Goal: Task Accomplishment & Management: Manage account settings

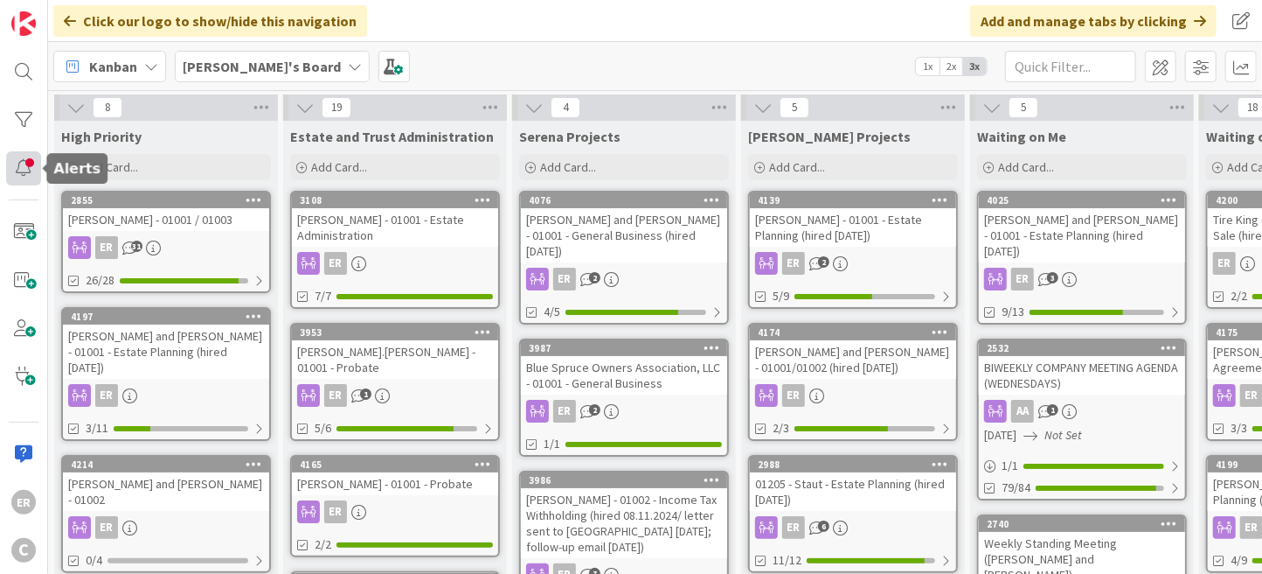
click at [35, 177] on div at bounding box center [23, 168] width 35 height 34
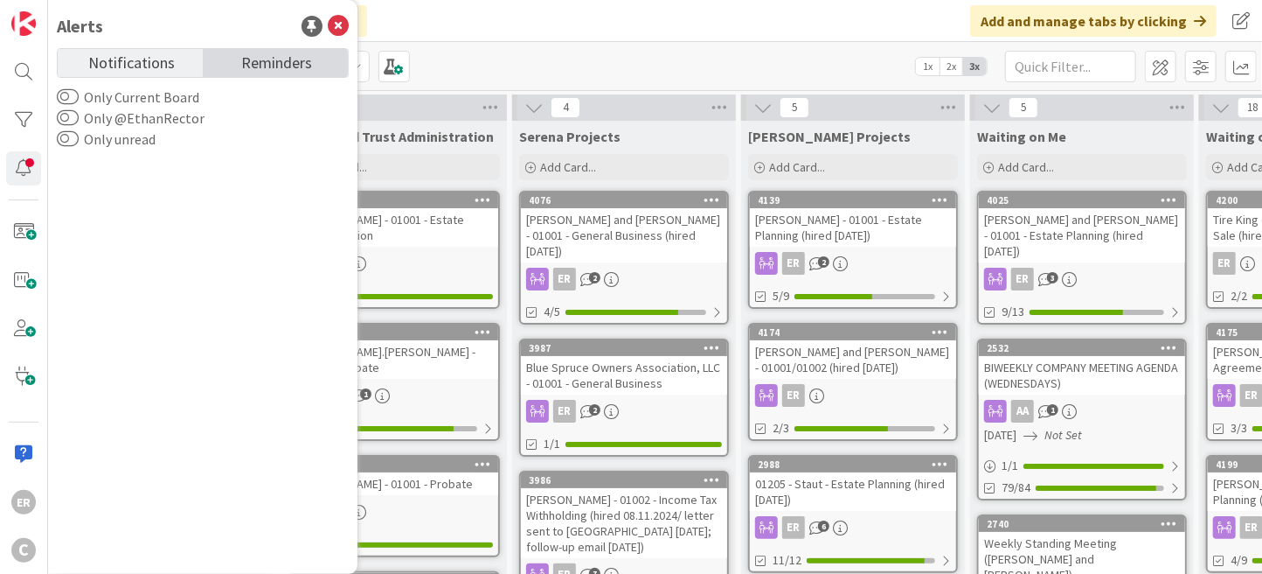
click at [254, 64] on span "Reminders" at bounding box center [276, 61] width 71 height 24
click at [169, 66] on span "Notifications" at bounding box center [131, 61] width 87 height 24
click at [489, 35] on div "Click our logo to show/hide this navigation Add and manage tabs by clicking" at bounding box center [655, 21] width 1214 height 42
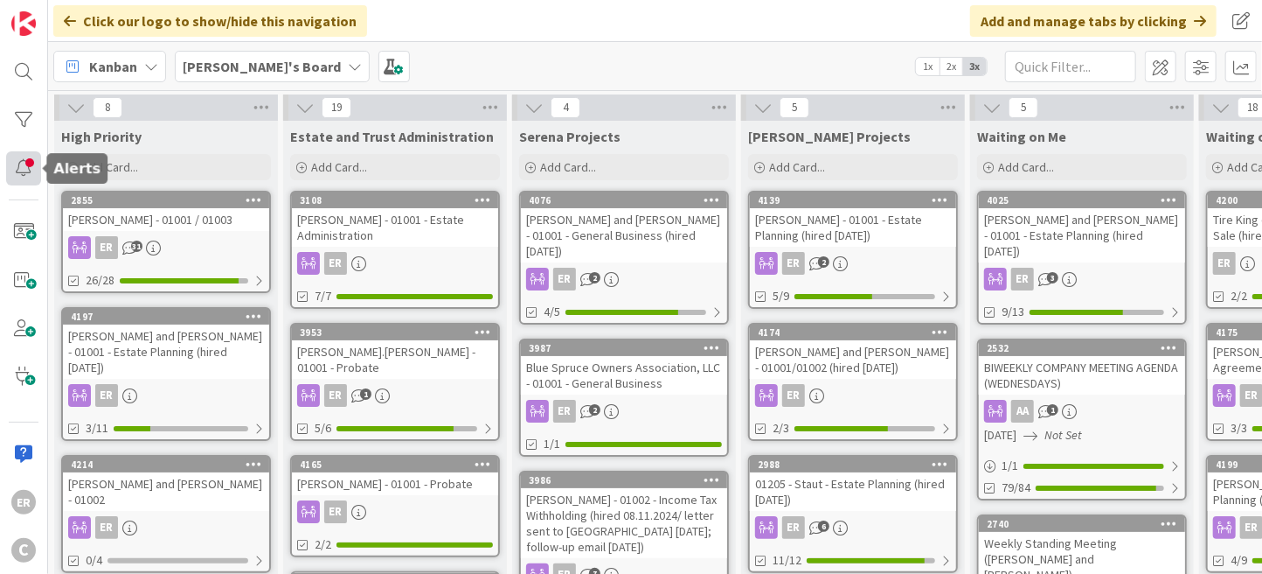
click at [26, 182] on div at bounding box center [23, 168] width 35 height 34
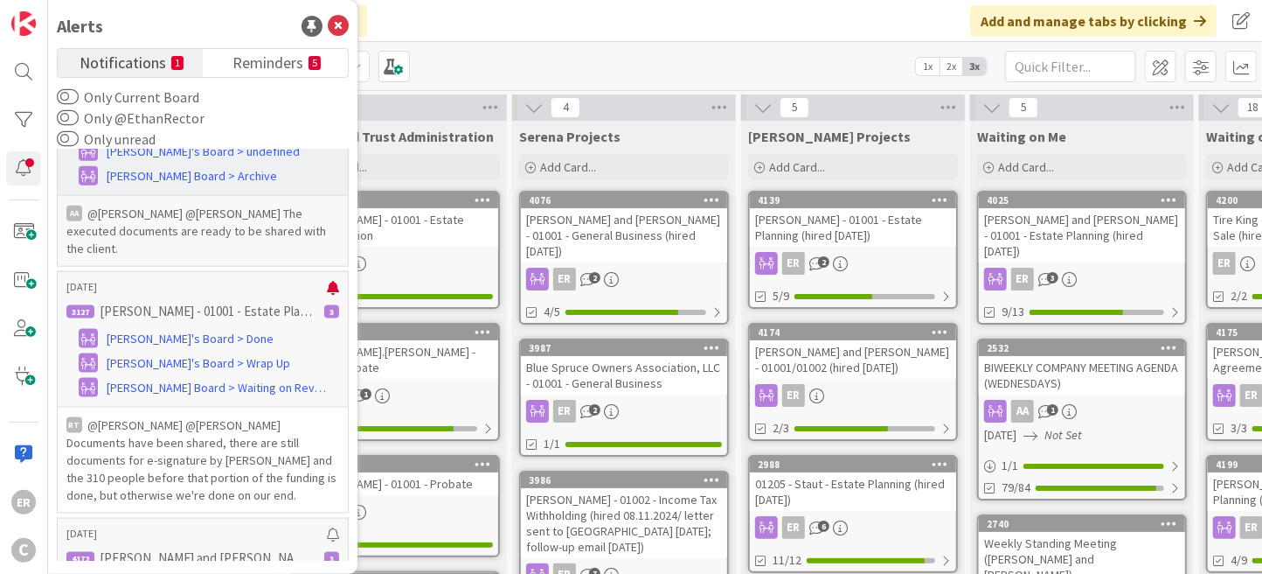
scroll to position [1224, 0]
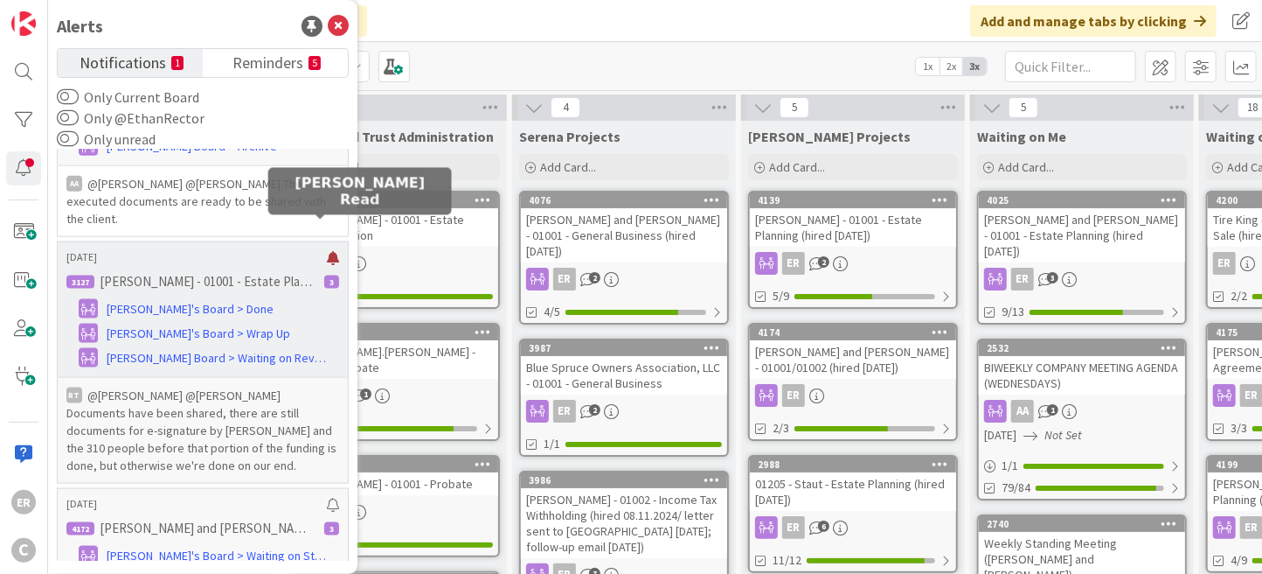
click at [327, 251] on div at bounding box center [333, 258] width 12 height 14
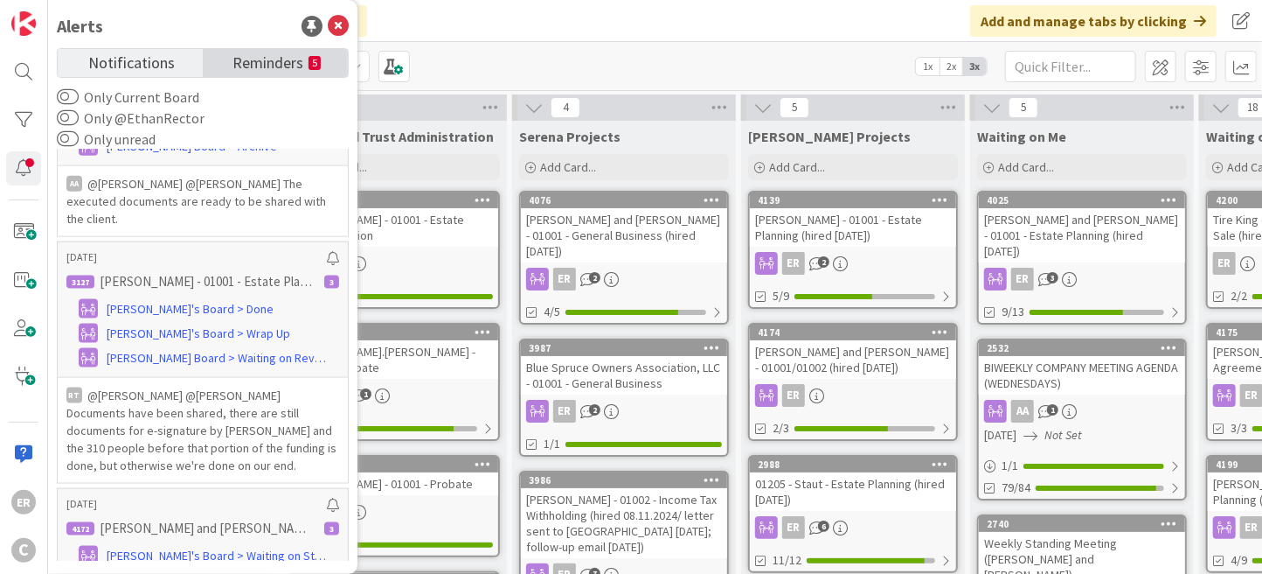
click at [273, 64] on span "Reminders" at bounding box center [268, 61] width 71 height 24
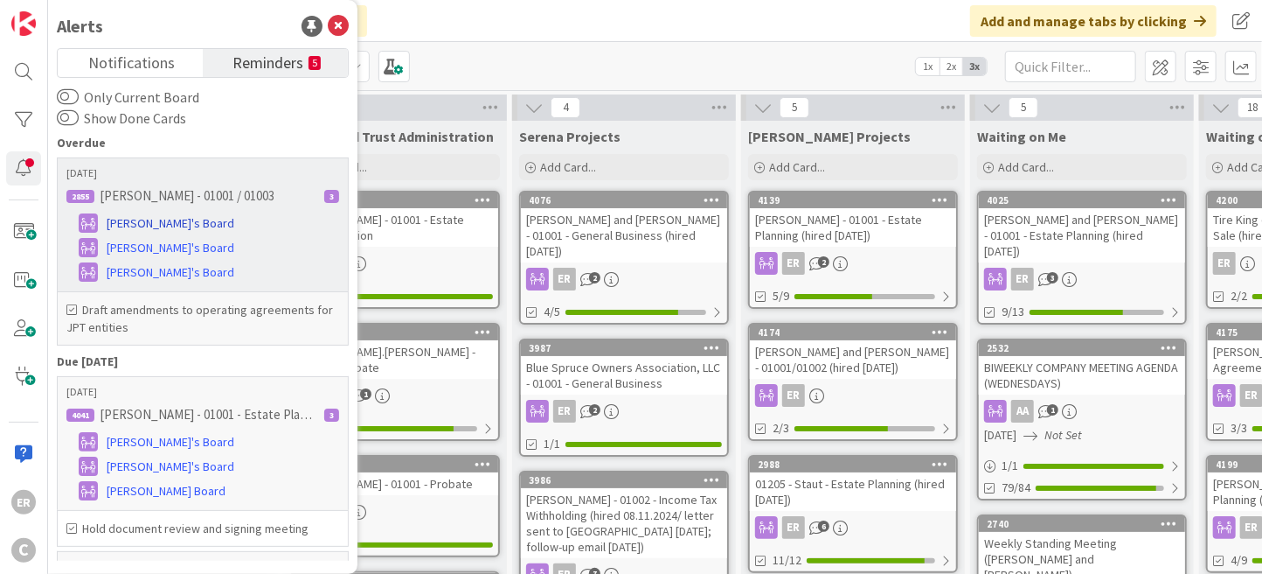
scroll to position [0, 0]
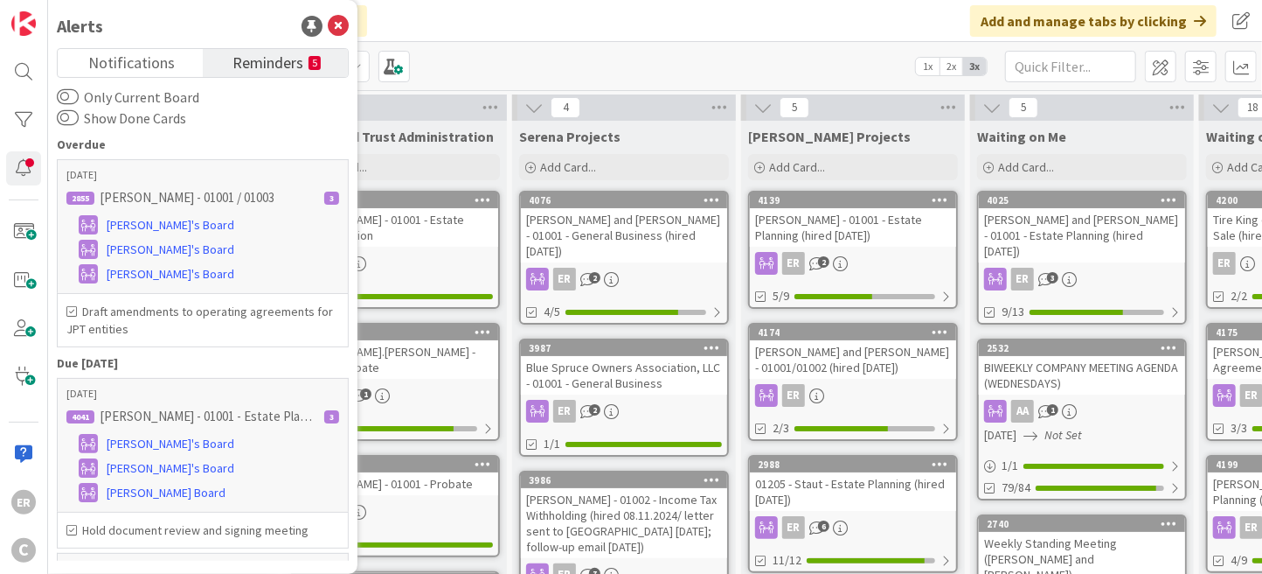
click at [263, 57] on span "Reminders" at bounding box center [268, 61] width 71 height 24
click at [339, 23] on icon at bounding box center [338, 26] width 21 height 21
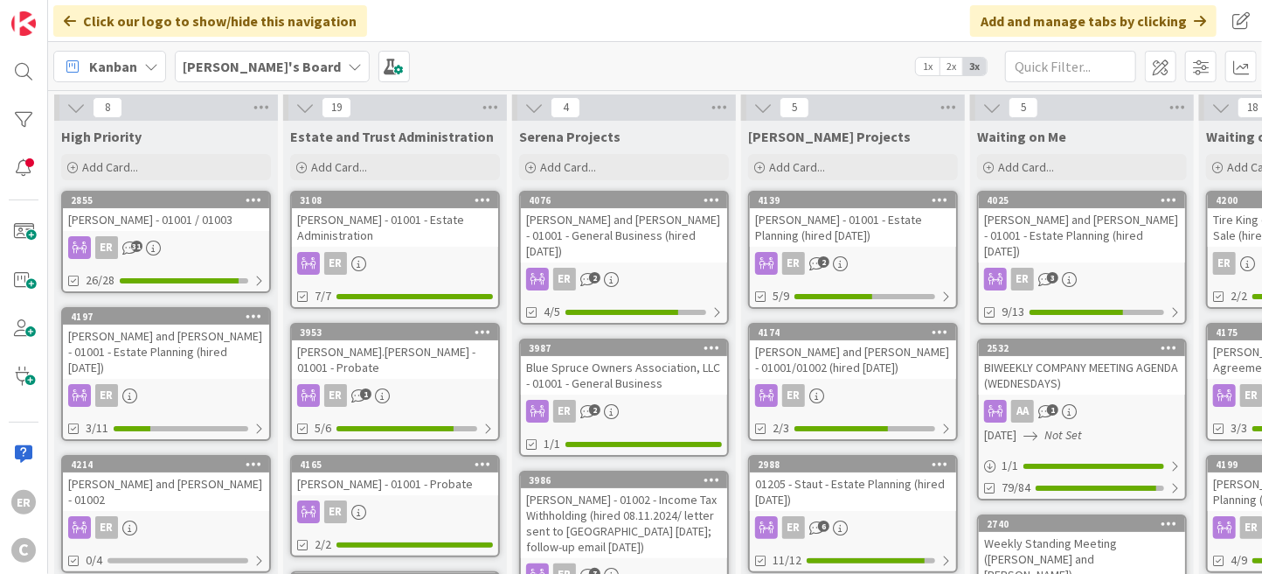
click at [233, 355] on div "[PERSON_NAME] and [PERSON_NAME] - 01001 - Estate Planning (hired [DATE])" at bounding box center [166, 351] width 206 height 54
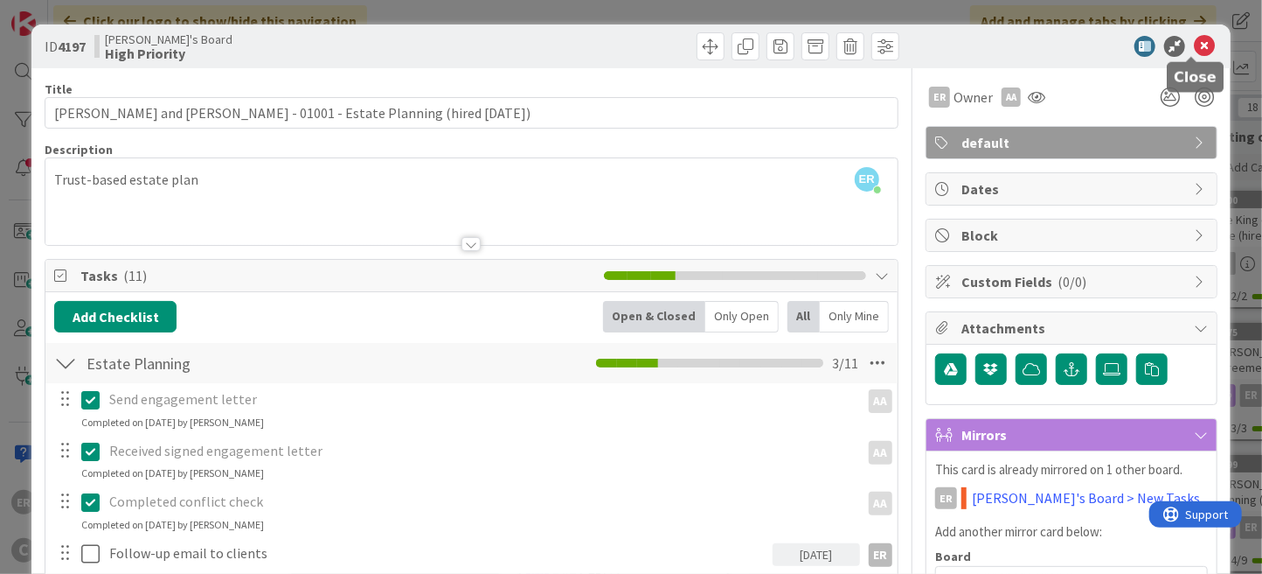
click at [1194, 47] on icon at bounding box center [1204, 46] width 21 height 21
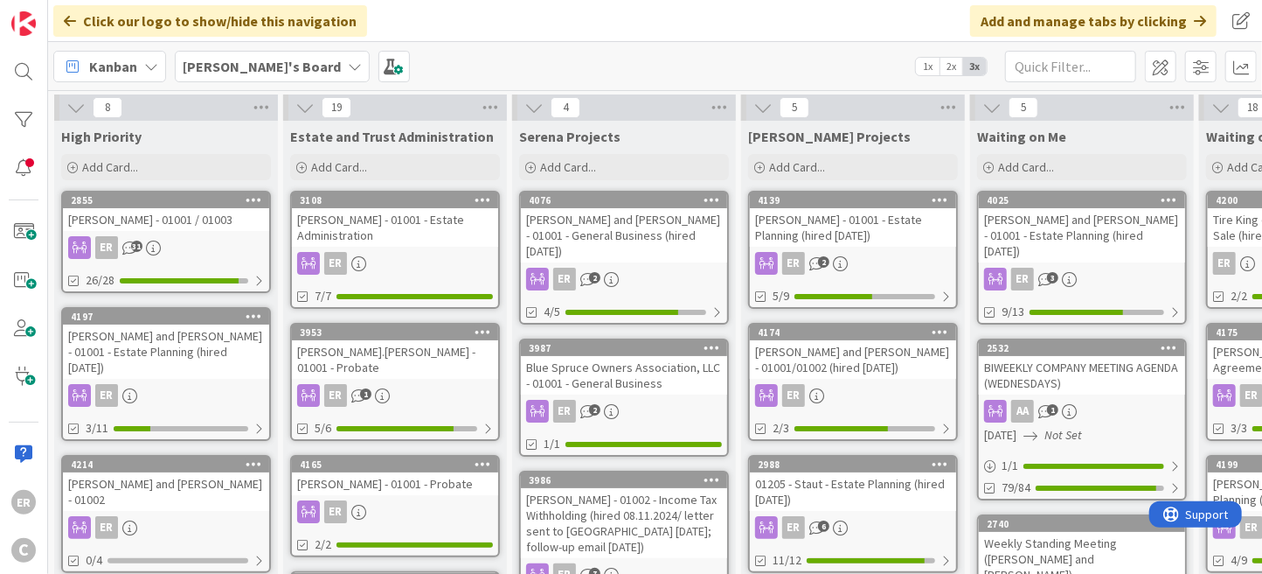
click at [213, 353] on div "[PERSON_NAME] and [PERSON_NAME] - 01001 - Estate Planning (hired [DATE])" at bounding box center [166, 351] width 206 height 54
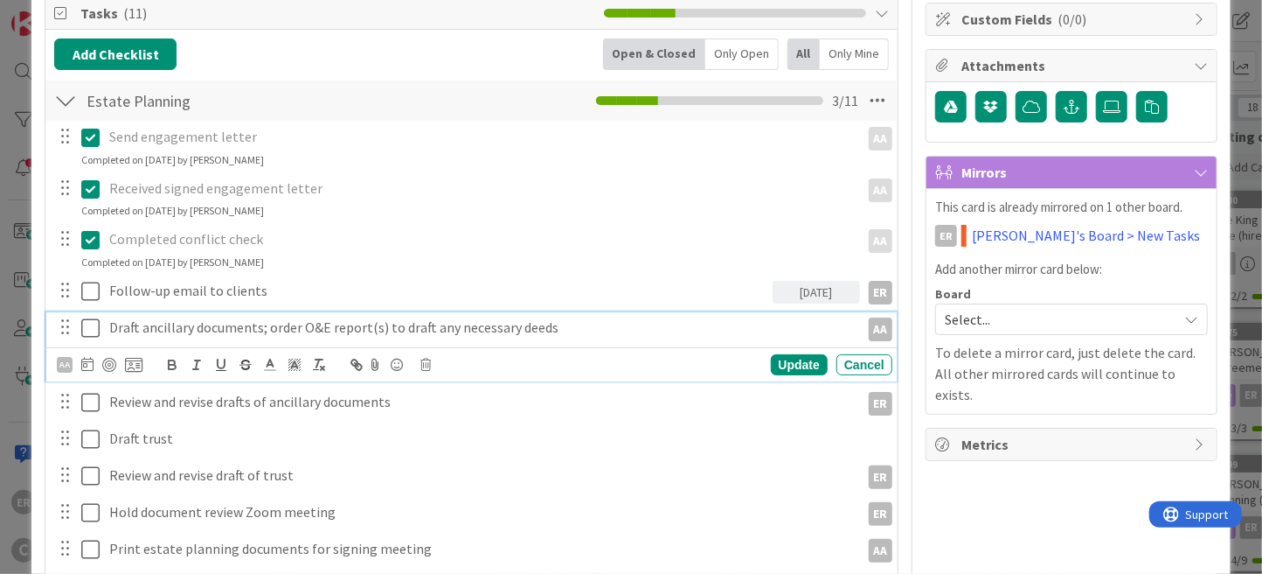
click at [258, 326] on p "Draft ancillary documents; order O&E report(s) to draft any necessary deeds" at bounding box center [480, 327] width 743 height 20
click at [782, 362] on div "Update" at bounding box center [799, 364] width 57 height 21
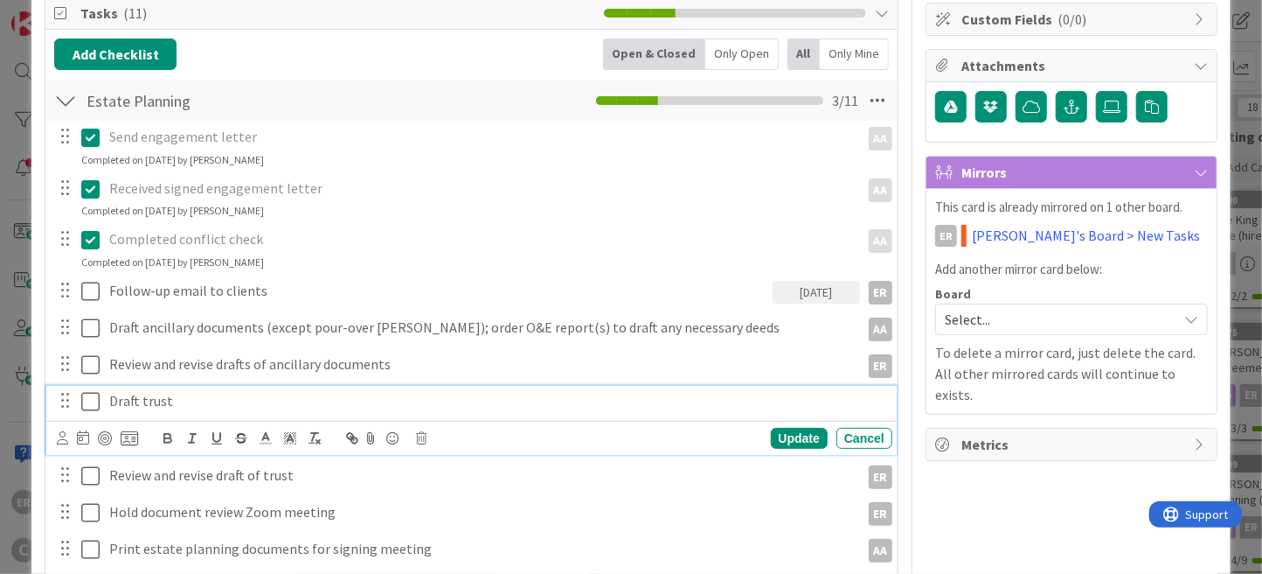
click at [166, 400] on p "Draft trust" at bounding box center [496, 401] width 775 height 20
click at [792, 447] on div "Update Cancel" at bounding box center [475, 438] width 836 height 24
click at [792, 440] on div "Update" at bounding box center [799, 438] width 57 height 21
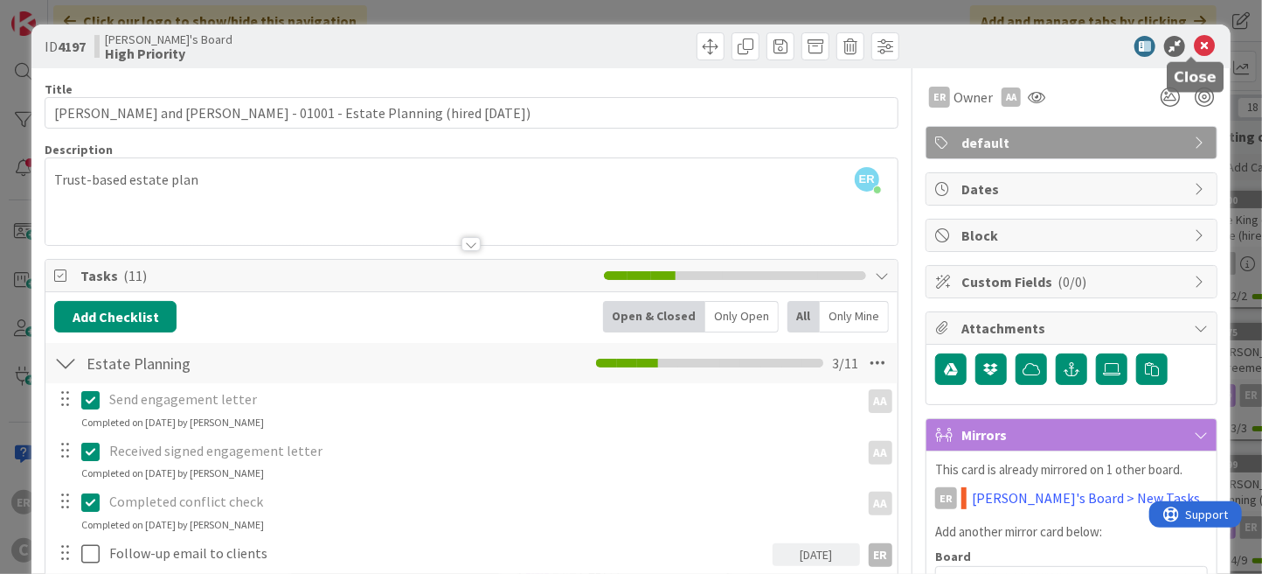
click at [1202, 40] on div at bounding box center [1062, 46] width 309 height 21
click at [1194, 46] on icon at bounding box center [1204, 46] width 21 height 21
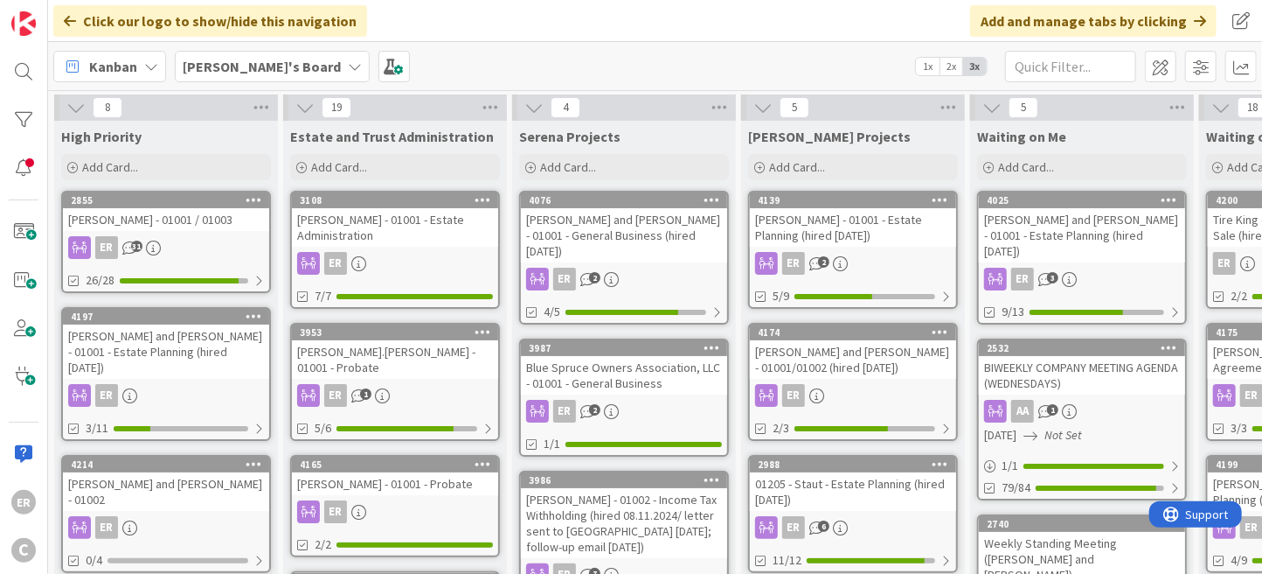
click at [227, 351] on div "[PERSON_NAME] and [PERSON_NAME] - 01001 - Estate Planning (hired [DATE])" at bounding box center [166, 351] width 206 height 54
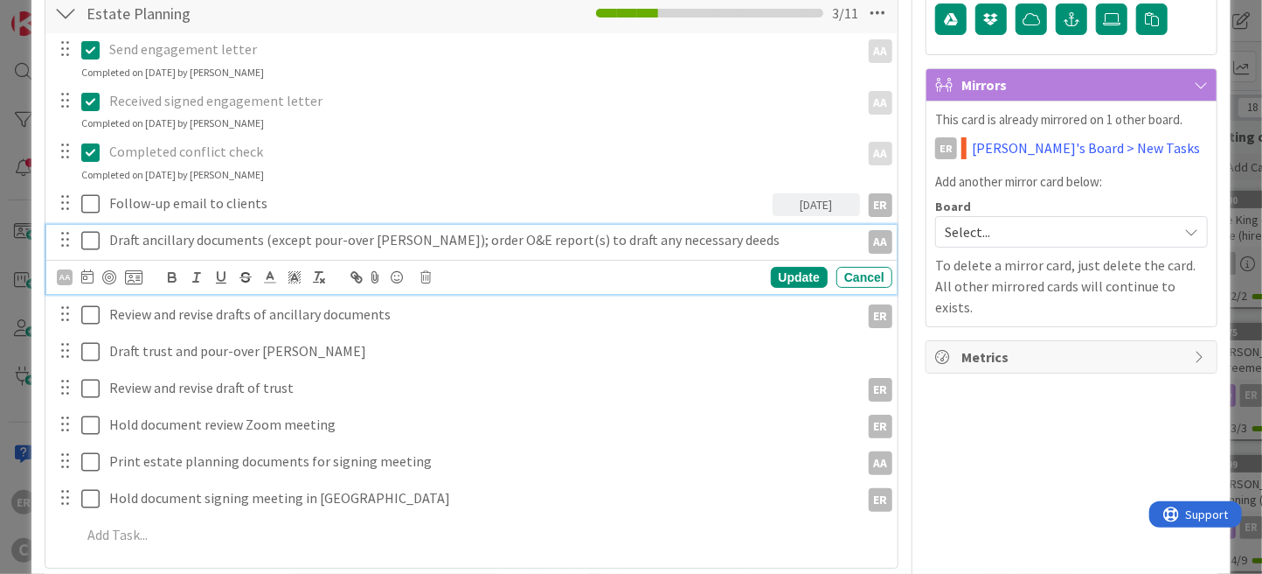
click at [534, 238] on p "Draft ancillary documents (except pour-over [PERSON_NAME]); order O&E report(s)…" at bounding box center [480, 240] width 743 height 20
drag, startPoint x: 537, startPoint y: 239, endPoint x: 672, endPoint y: 234, distance: 135.6
click at [672, 234] on p "Draft ancillary documents (except pour-over [PERSON_NAME]); order O&E report(s)…" at bounding box center [480, 240] width 743 height 20
drag, startPoint x: 692, startPoint y: 233, endPoint x: 567, endPoint y: 240, distance: 125.2
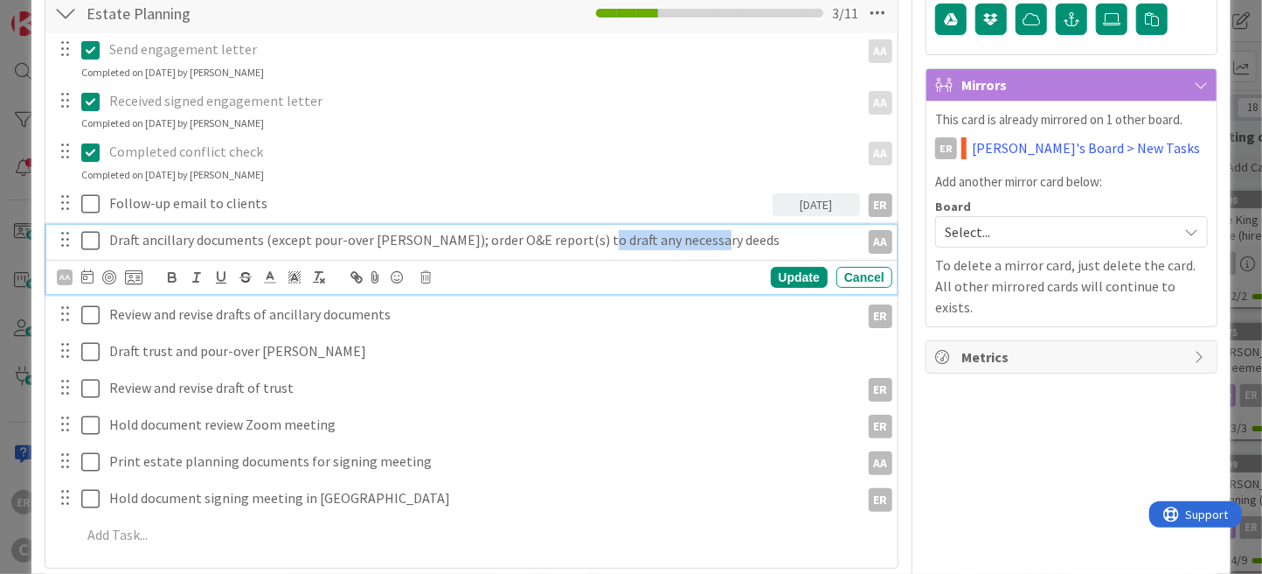
click at [567, 240] on p "Draft ancillary documents (except pour-over [PERSON_NAME]); order O&E report(s)…" at bounding box center [480, 240] width 743 height 20
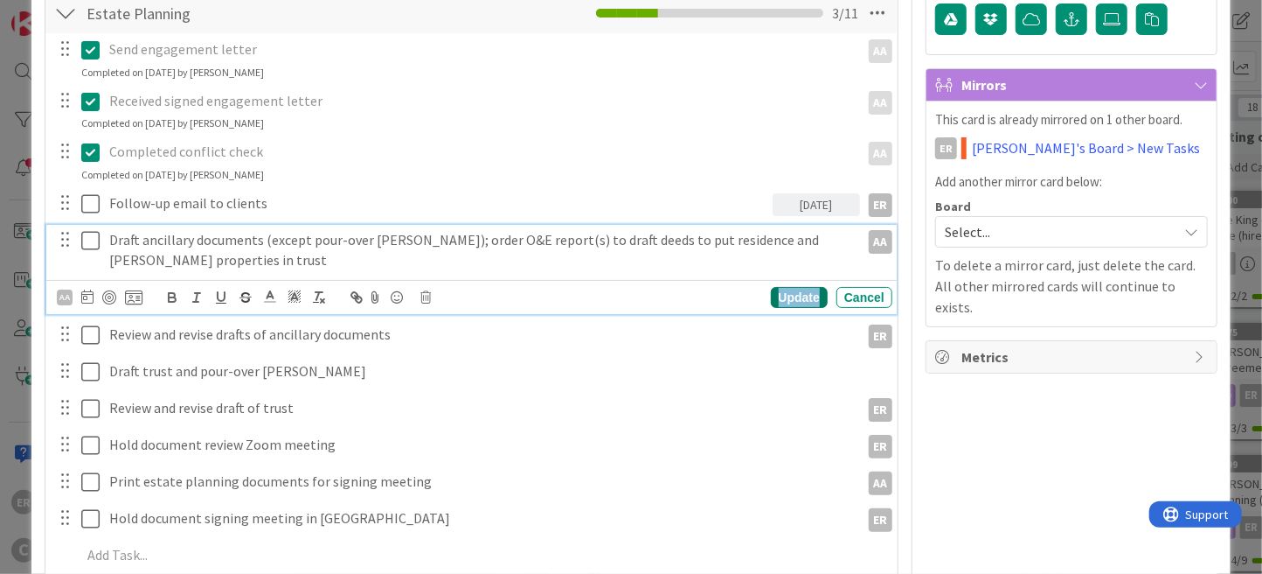
click at [787, 296] on div "Update" at bounding box center [799, 297] width 57 height 21
click at [156, 255] on p "Draft ancillary documents (except pour-over [PERSON_NAME]); order O&E report(s)…" at bounding box center [480, 249] width 743 height 39
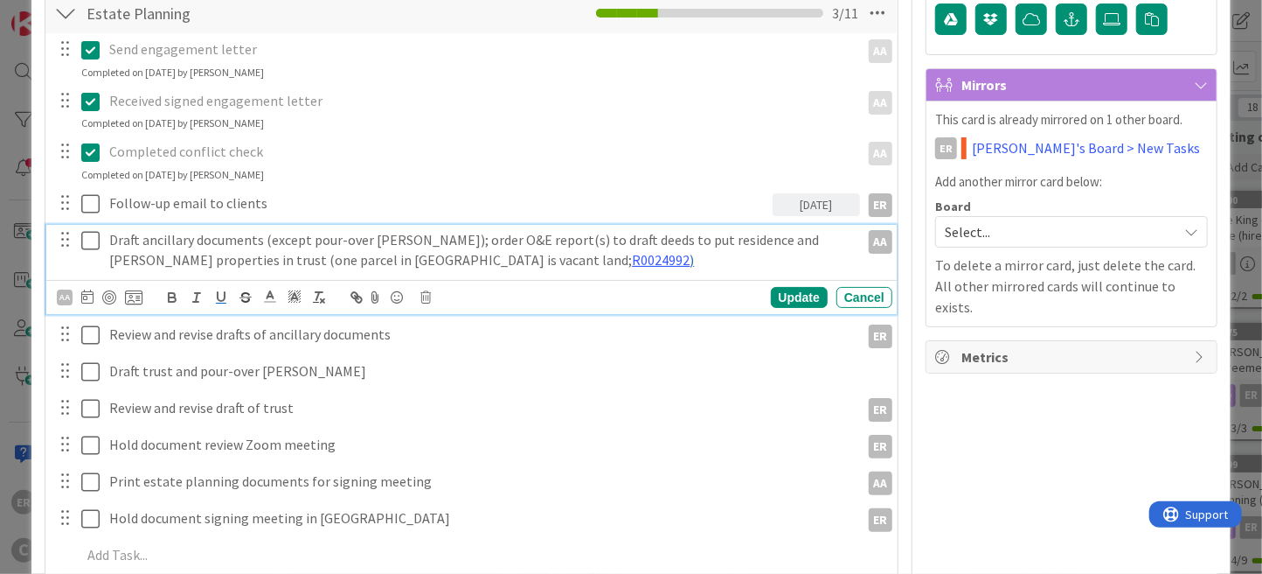
click at [365, 256] on p "Draft ancillary documents (except pour-over [PERSON_NAME]); order O&E report(s)…" at bounding box center [480, 249] width 743 height 39
click at [782, 295] on div "Update" at bounding box center [799, 297] width 57 height 21
click at [493, 260] on p "Draft ancillary documents (except pour-over [PERSON_NAME]); order O&E report(s)…" at bounding box center [480, 249] width 743 height 39
click at [84, 297] on icon at bounding box center [87, 296] width 12 height 14
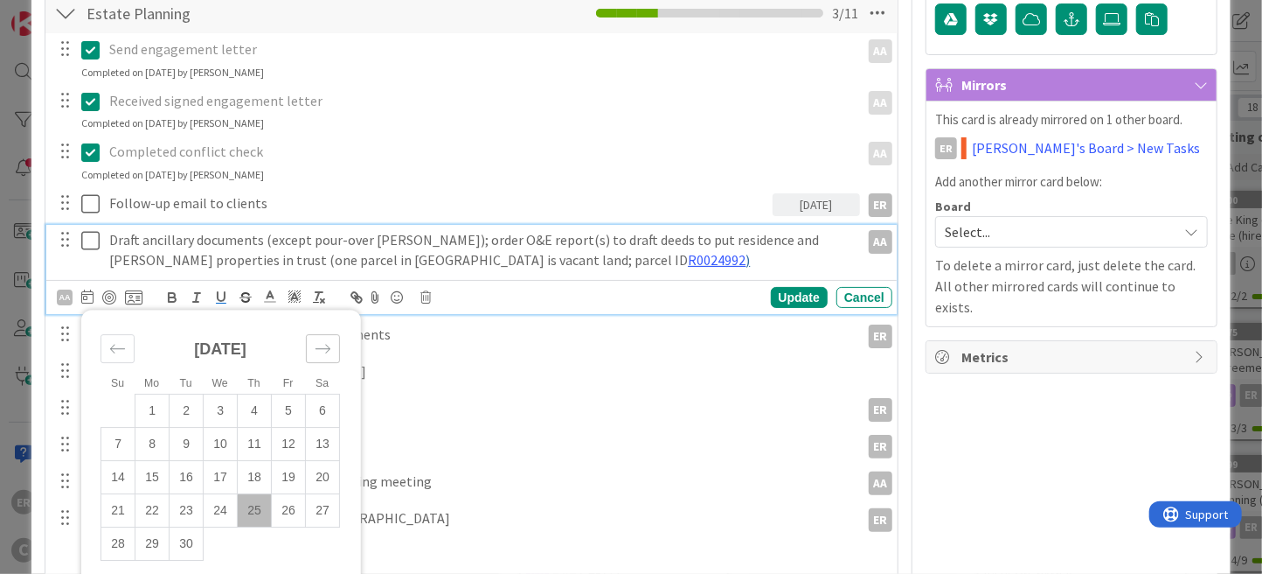
click at [317, 346] on icon "Move forward to switch to the next month." at bounding box center [323, 348] width 15 height 9
click at [255, 398] on td "2" at bounding box center [255, 409] width 34 height 33
type input "[DATE]"
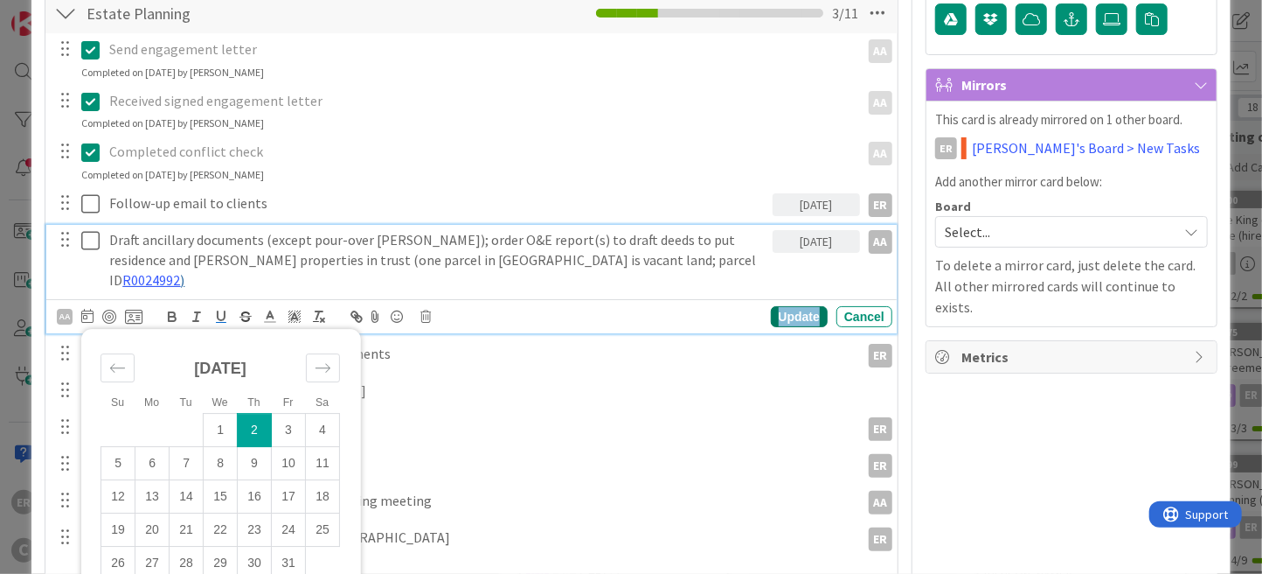
click at [792, 306] on div "Update" at bounding box center [799, 316] width 57 height 21
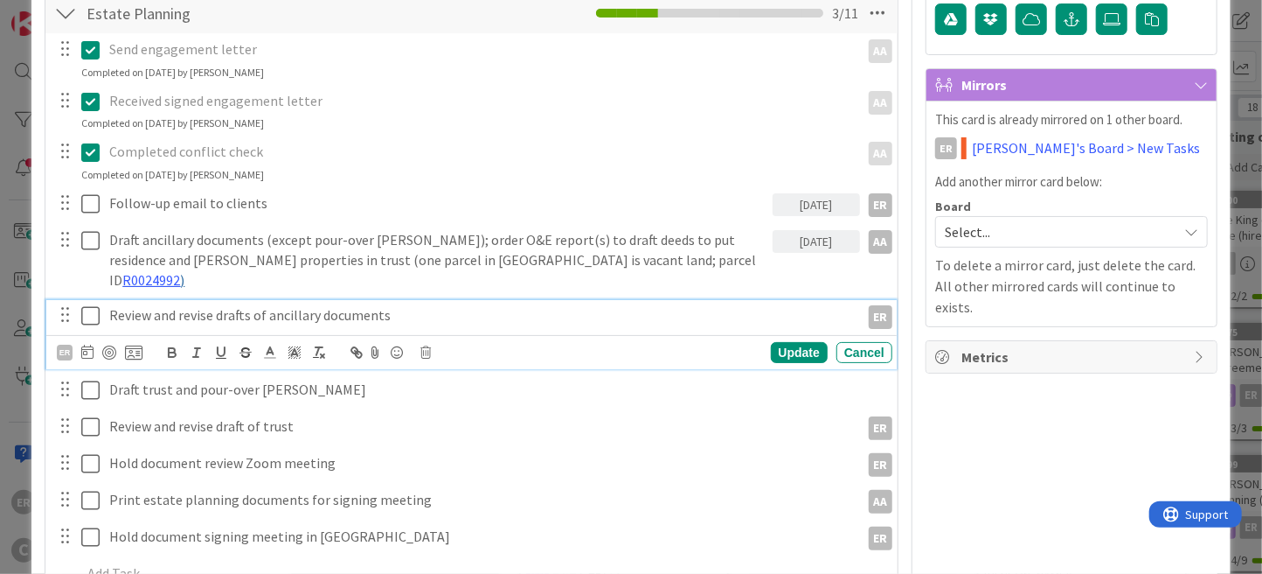
click at [396, 305] on p "Review and revise drafts of ancillary documents" at bounding box center [480, 315] width 743 height 20
click at [87, 344] on icon at bounding box center [87, 351] width 12 height 14
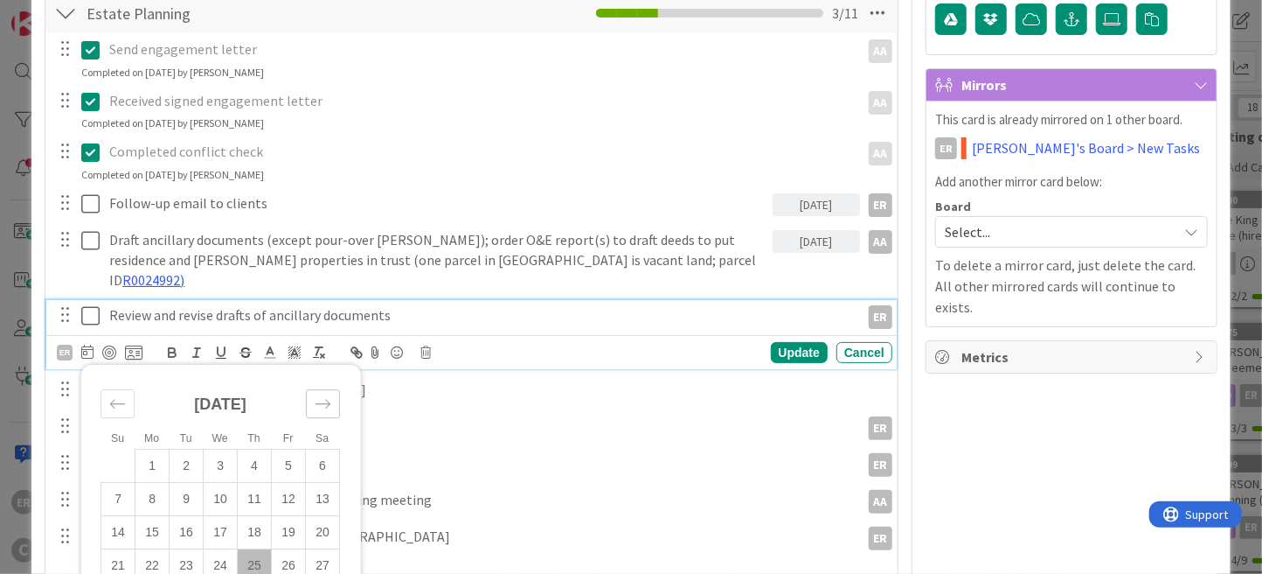
click at [319, 395] on icon "Move forward to switch to the next month." at bounding box center [323, 403] width 17 height 17
click at [259, 483] on td "9" at bounding box center [255, 499] width 34 height 33
type input "[DATE]"
click at [778, 342] on div "Update" at bounding box center [799, 352] width 57 height 21
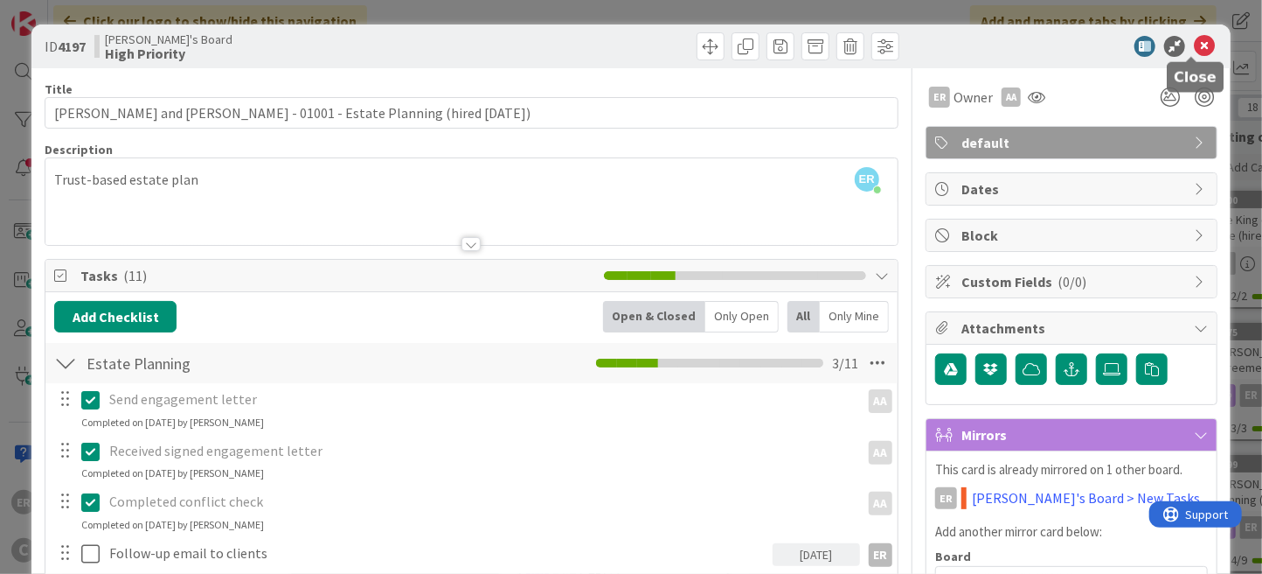
click at [1194, 52] on icon at bounding box center [1204, 46] width 21 height 21
